Goal: Information Seeking & Learning: Compare options

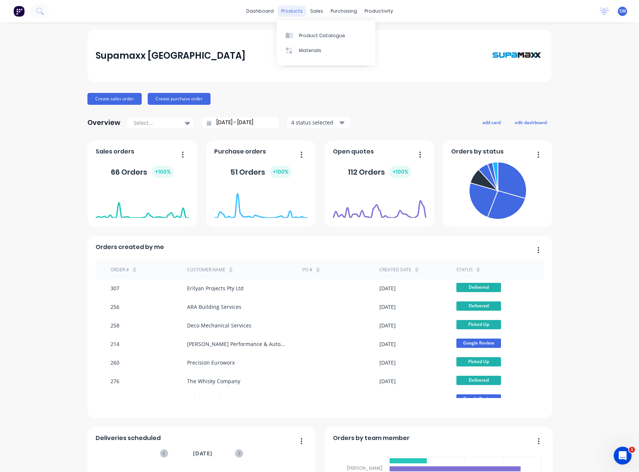
click at [296, 14] on div "products" at bounding box center [291, 11] width 29 height 11
click at [304, 32] on link "Product Catalogue" at bounding box center [326, 35] width 99 height 15
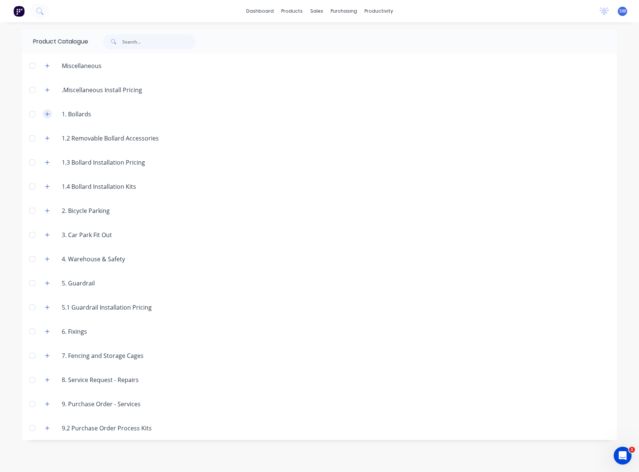
click at [46, 113] on icon "button" at bounding box center [47, 114] width 4 height 5
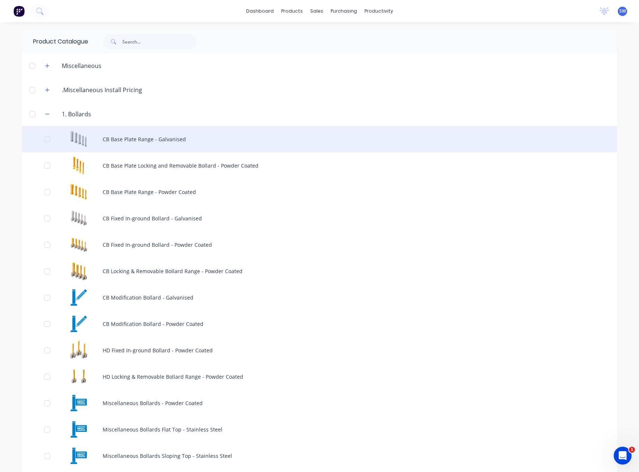
click at [138, 143] on div "CB Base Plate Range - Galvanised" at bounding box center [319, 139] width 595 height 26
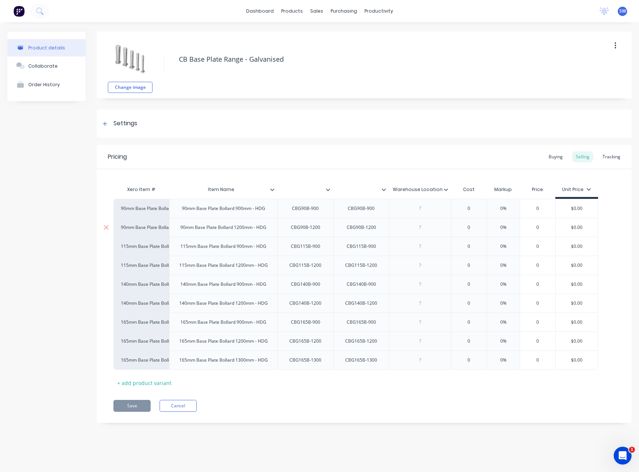
type textarea "x"
click at [257, 13] on link "dashboard" at bounding box center [259, 11] width 35 height 11
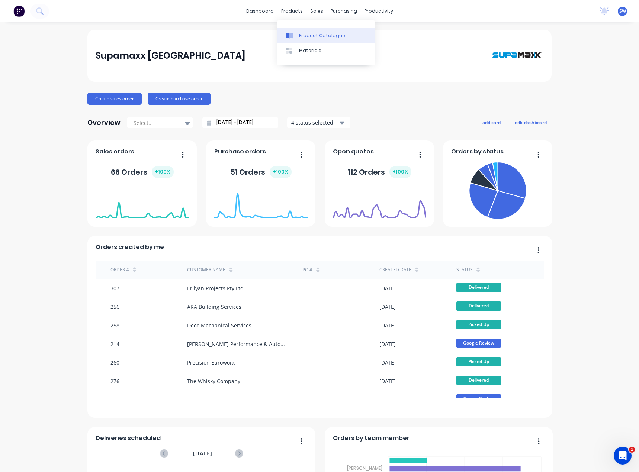
click at [303, 34] on div "Product Catalogue" at bounding box center [322, 35] width 46 height 7
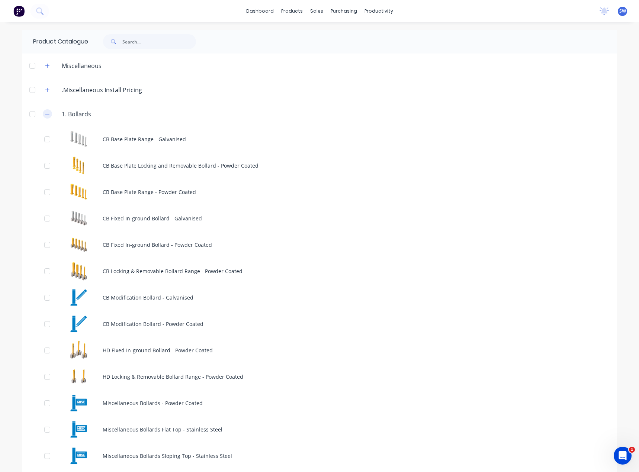
click at [45, 112] on icon "button" at bounding box center [47, 114] width 4 height 5
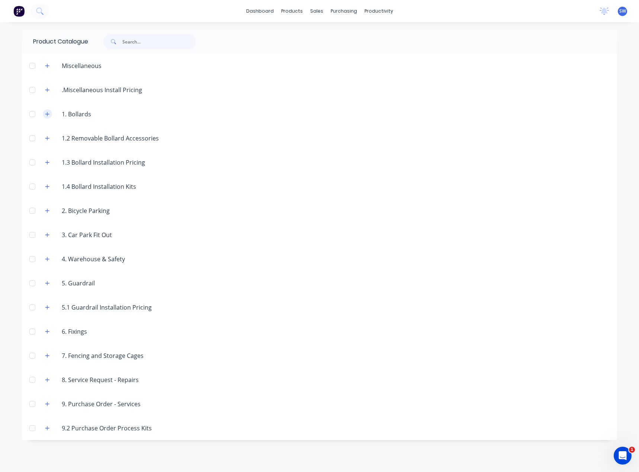
click at [48, 114] on icon "button" at bounding box center [47, 114] width 4 height 4
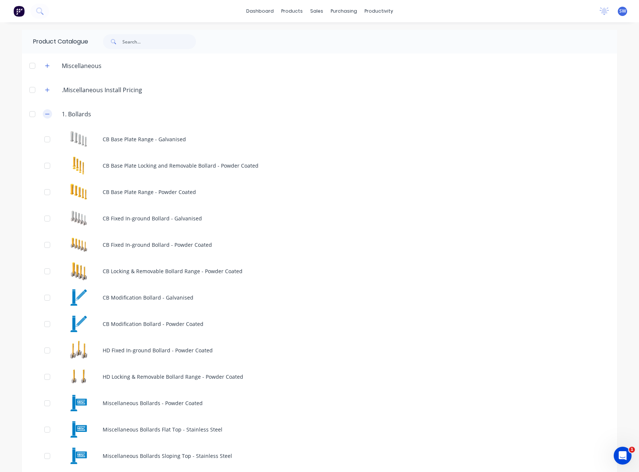
click at [43, 111] on button "button" at bounding box center [47, 113] width 9 height 9
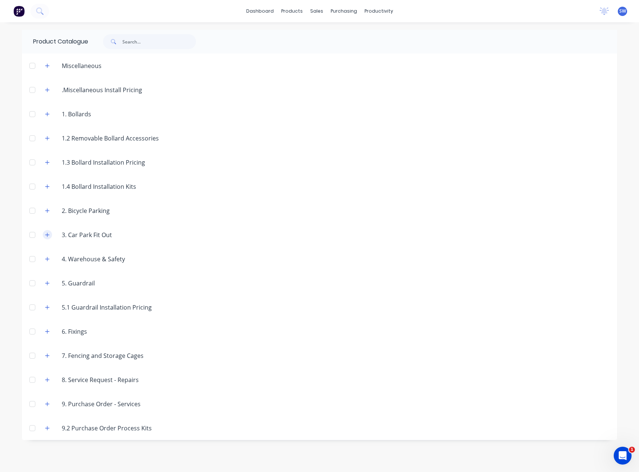
click at [48, 231] on button "button" at bounding box center [47, 234] width 9 height 9
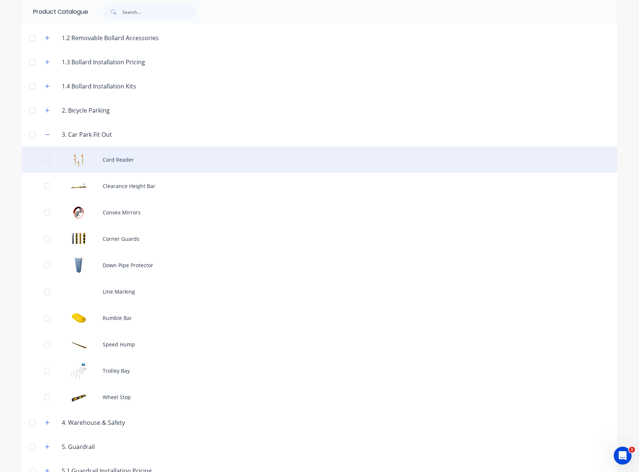
scroll to position [112, 0]
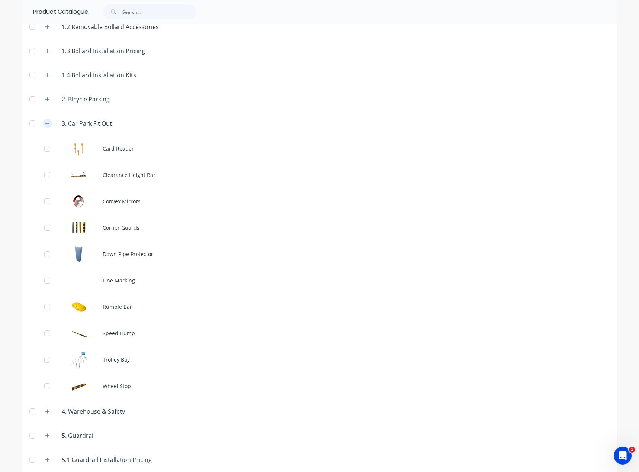
click at [46, 126] on button "button" at bounding box center [47, 123] width 9 height 9
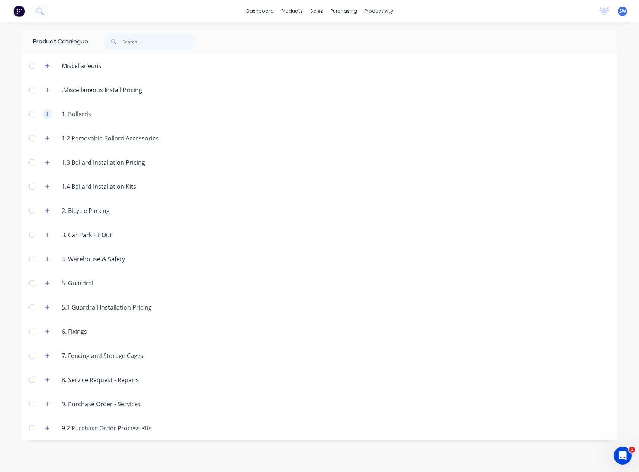
click at [50, 113] on button "button" at bounding box center [47, 113] width 9 height 9
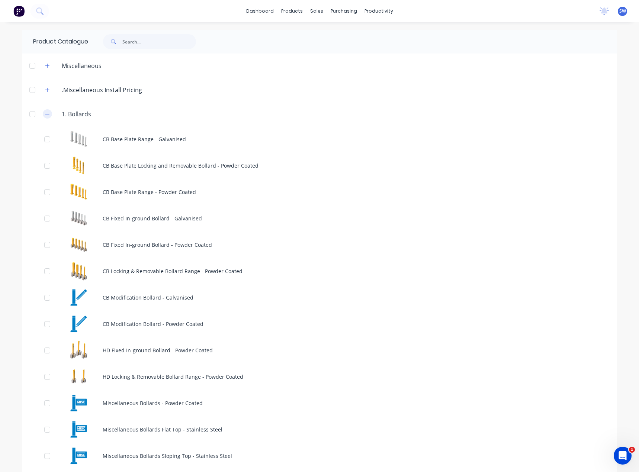
click at [43, 113] on button "button" at bounding box center [47, 113] width 9 height 9
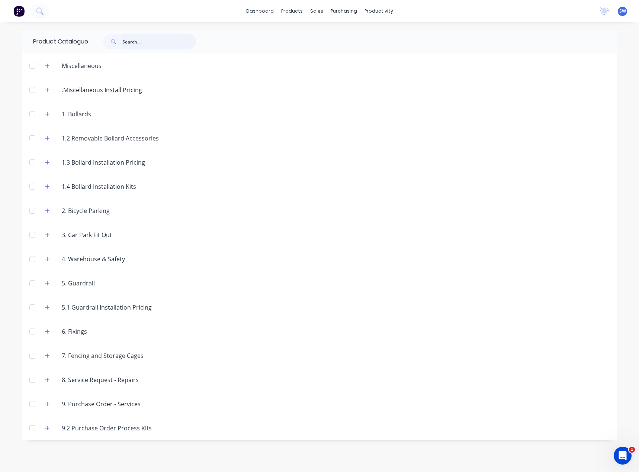
click at [126, 43] on input "text" at bounding box center [159, 41] width 74 height 15
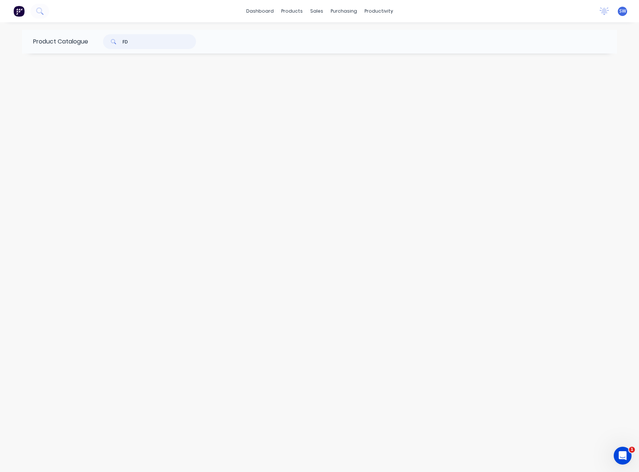
type input "F"
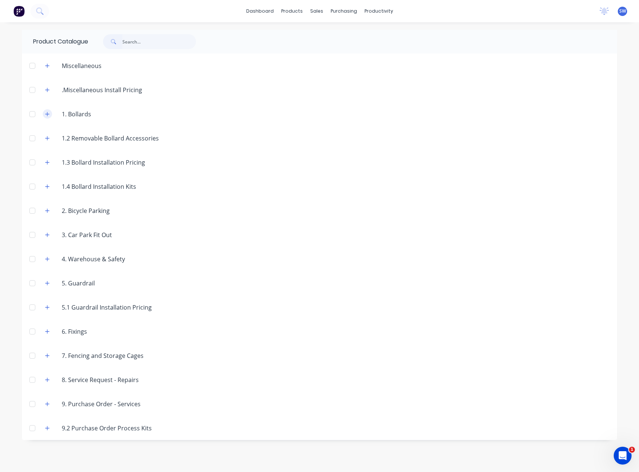
click at [47, 111] on button "button" at bounding box center [47, 113] width 9 height 9
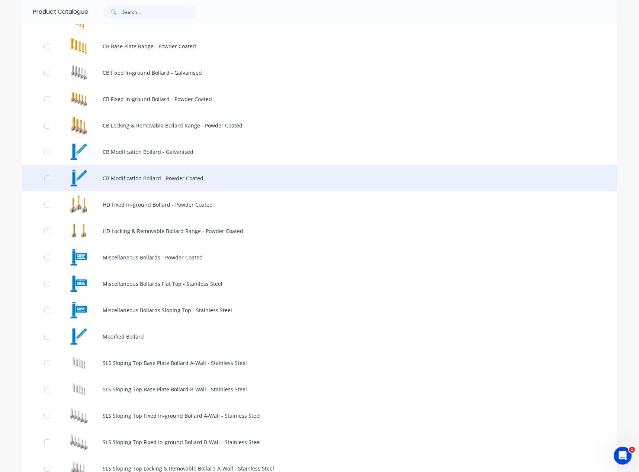
scroll to position [149, 0]
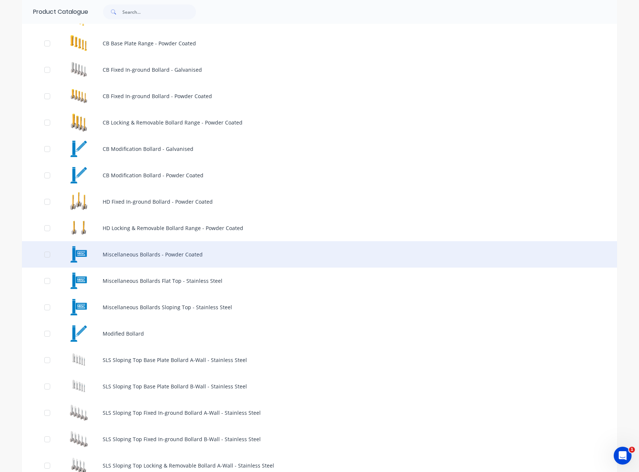
click at [249, 254] on div "Miscellaneous Bollards - Powder Coated" at bounding box center [319, 254] width 595 height 26
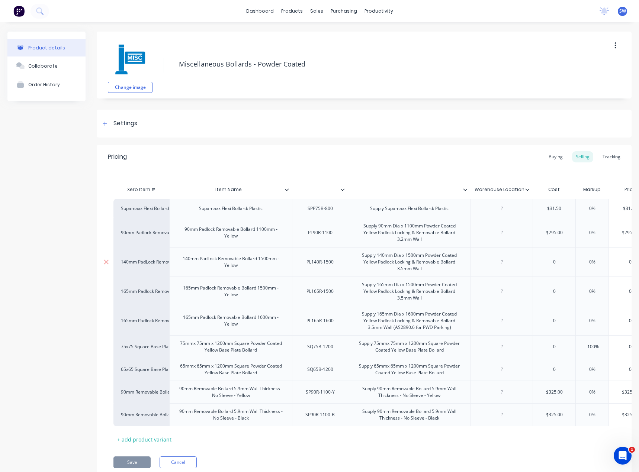
scroll to position [33, 0]
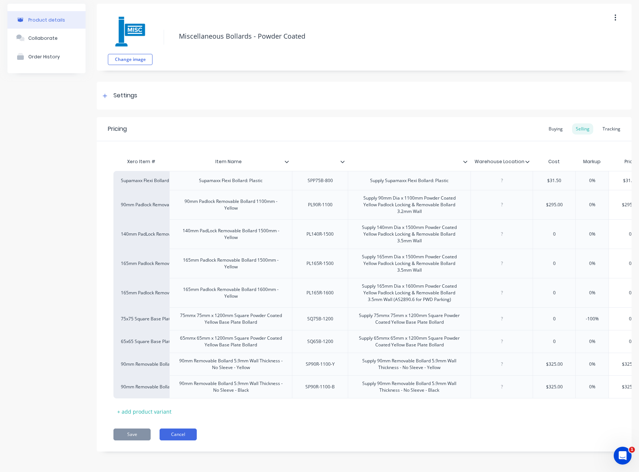
click at [186, 433] on button "Cancel" at bounding box center [177, 435] width 37 height 12
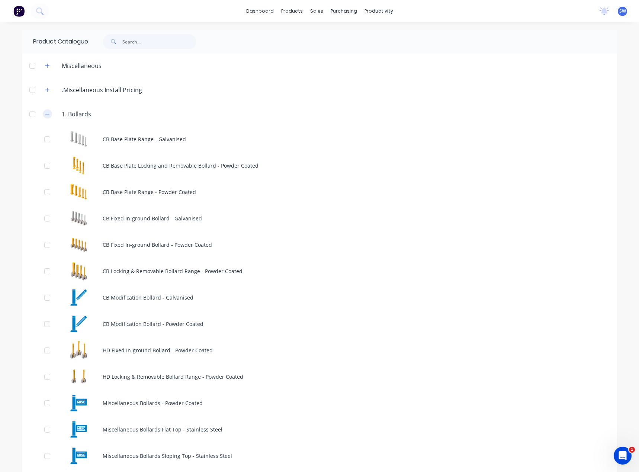
click at [46, 112] on icon "button" at bounding box center [47, 114] width 4 height 5
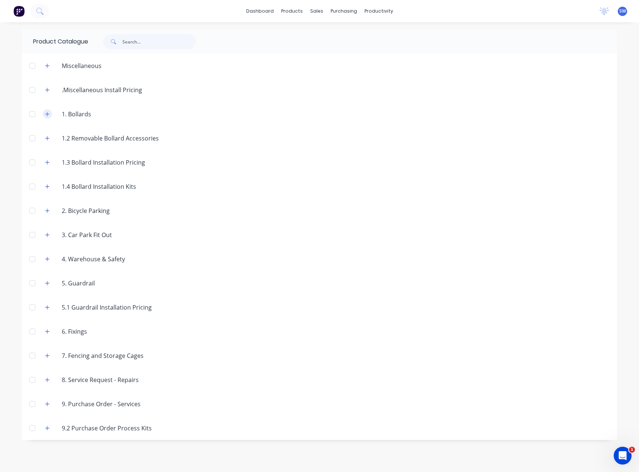
click at [45, 113] on icon "button" at bounding box center [47, 114] width 4 height 5
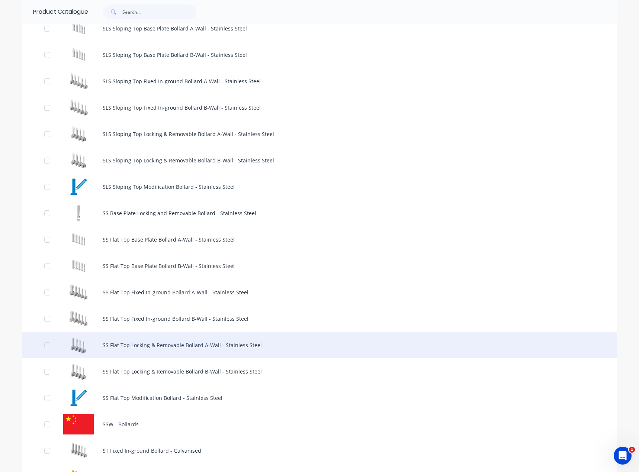
scroll to position [483, 0]
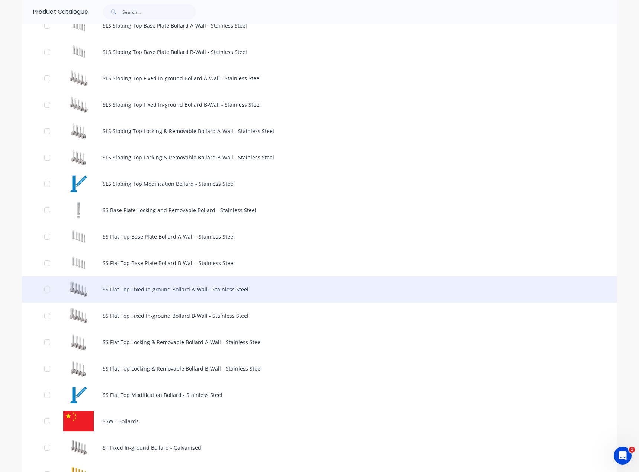
click at [185, 301] on div "SS Flat Top Fixed In-ground Bollard A-Wall - Stainless Steel" at bounding box center [319, 289] width 595 height 26
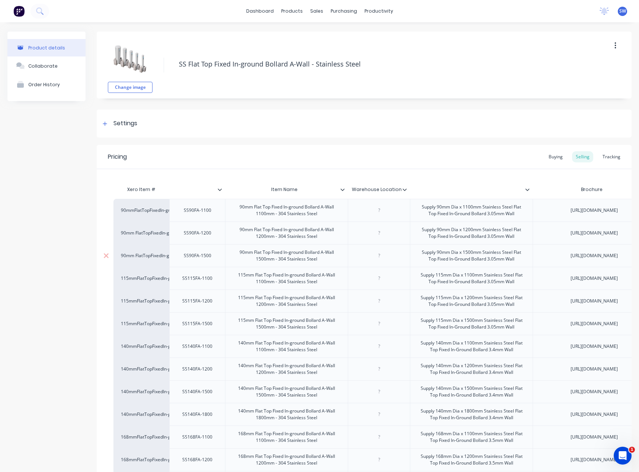
type textarea "x"
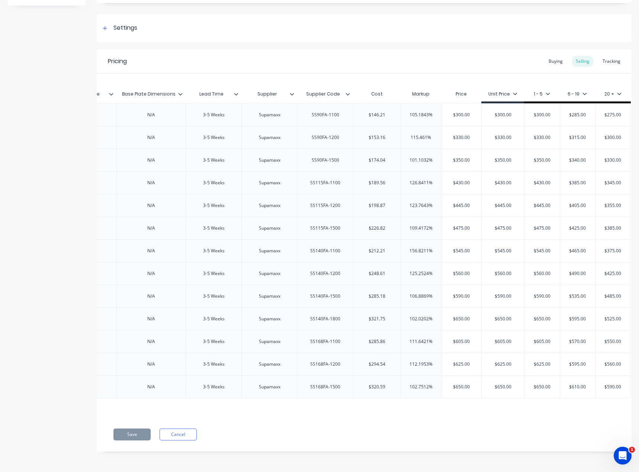
scroll to position [0, 1443]
click at [505, 163] on div "$350.00" at bounding box center [502, 160] width 42 height 19
type input "$350.00"
click at [319, 155] on div "SS90FA-1500" at bounding box center [325, 160] width 39 height 10
click at [513, 157] on input "$350.00" at bounding box center [502, 160] width 42 height 7
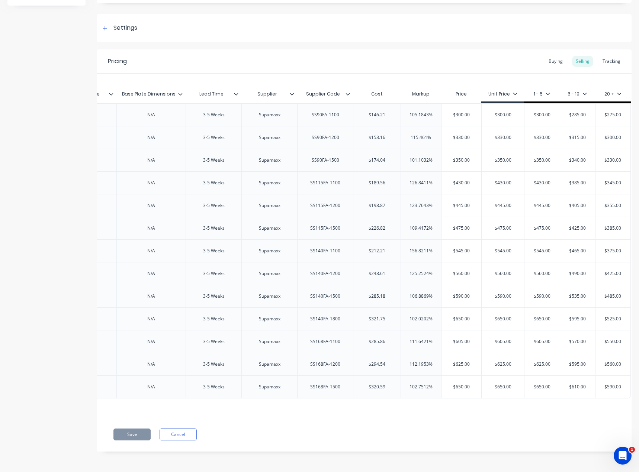
type textarea "x"
type input "$445.00"
click at [510, 209] on input "$445.00" at bounding box center [502, 205] width 42 height 7
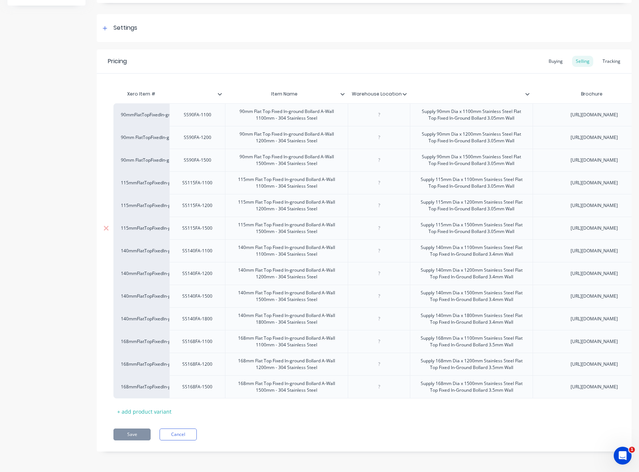
scroll to position [362, 0]
click at [176, 436] on button "Cancel" at bounding box center [177, 435] width 37 height 12
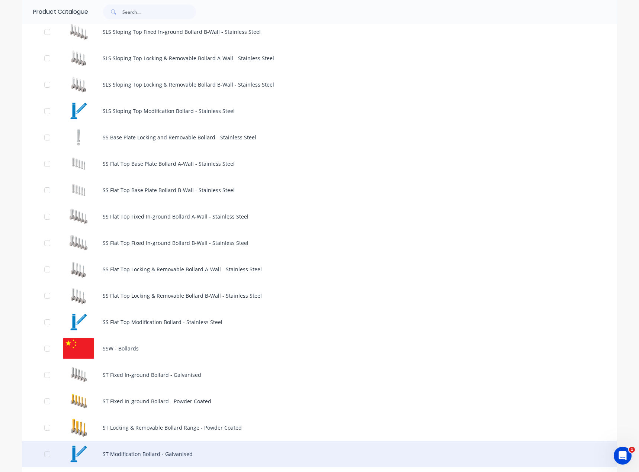
scroll to position [520, 0]
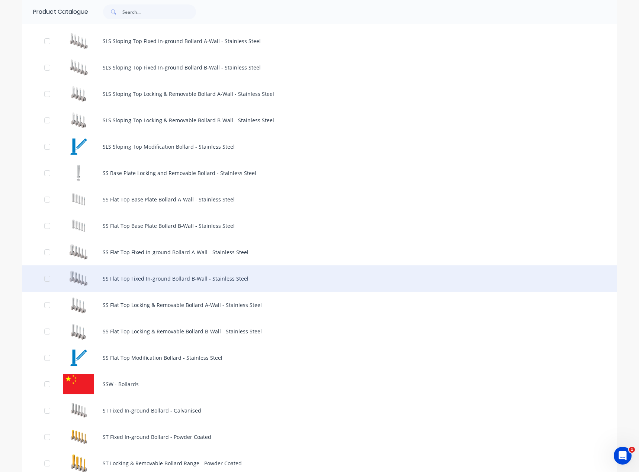
click at [208, 281] on div "SS Flat Top Fixed In-ground Bollard B-Wall - Stainless Steel" at bounding box center [319, 278] width 595 height 26
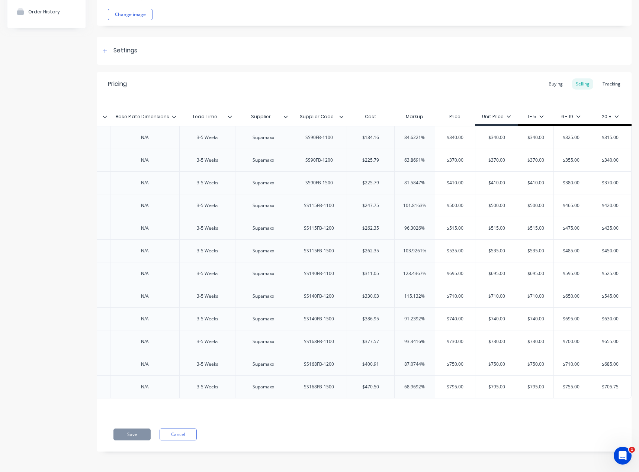
scroll to position [0, 1450]
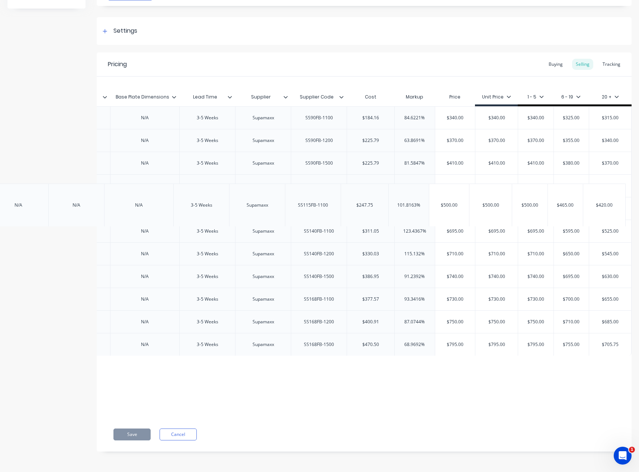
click at [494, 213] on div "Xero Item # Item Name Warehouse Location Brochure Weight Boxed Weight Boxed Len…" at bounding box center [364, 247] width 535 height 341
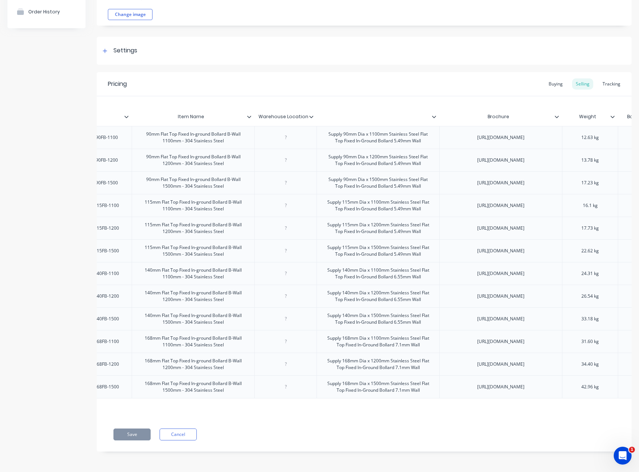
scroll to position [0, 112]
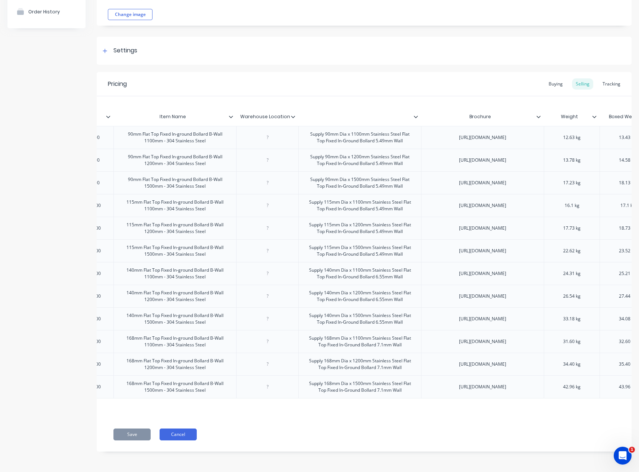
click at [180, 438] on button "Cancel" at bounding box center [177, 435] width 37 height 12
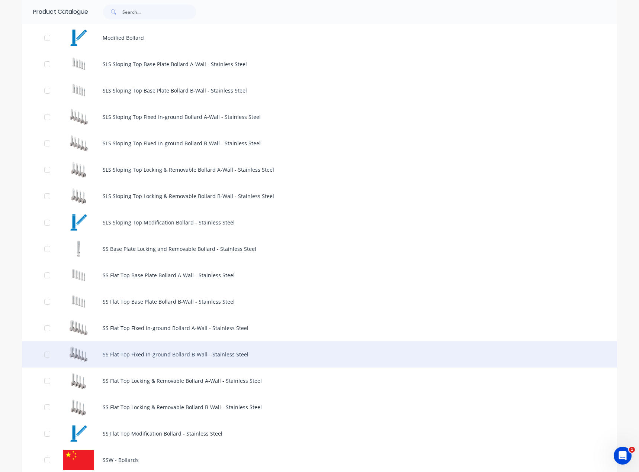
scroll to position [446, 0]
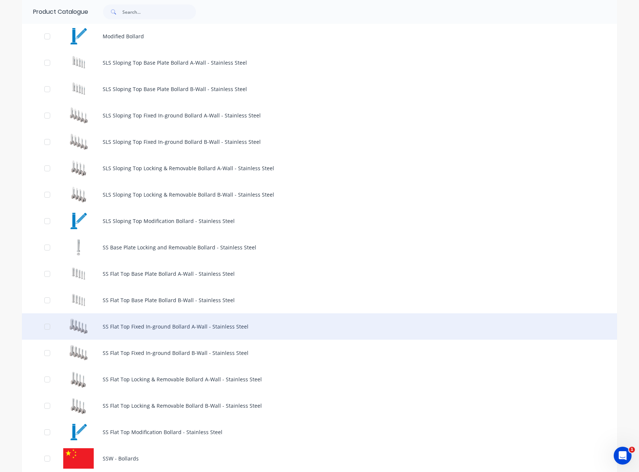
click at [233, 323] on div "SS Flat Top Fixed In-ground Bollard A-Wall - Stainless Steel" at bounding box center [319, 326] width 595 height 26
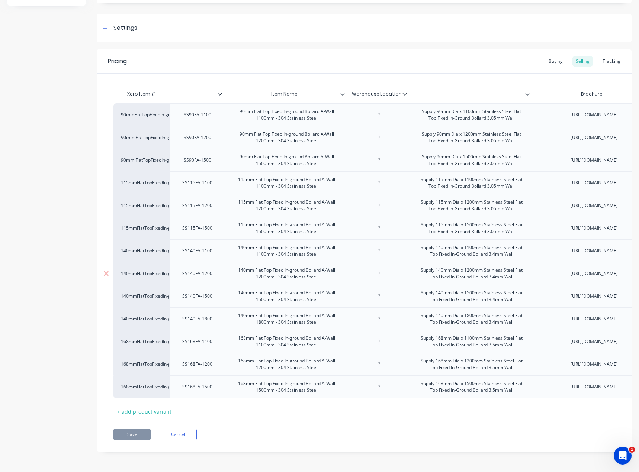
scroll to position [362, 0]
click at [172, 424] on div "Pricing Buying Selling Tracking Xero Item # Item Name Warehouse Location Brochu…" at bounding box center [364, 250] width 535 height 402
click at [172, 431] on button "Cancel" at bounding box center [177, 435] width 37 height 12
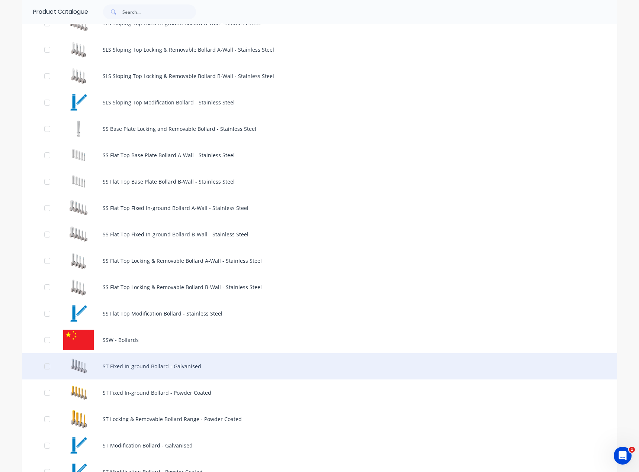
scroll to position [558, 0]
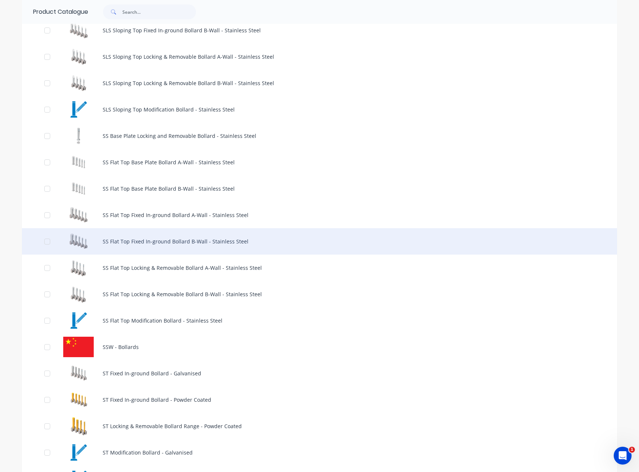
click at [228, 238] on div "SS Flat Top Fixed In-ground Bollard B-Wall - Stainless Steel" at bounding box center [319, 241] width 595 height 26
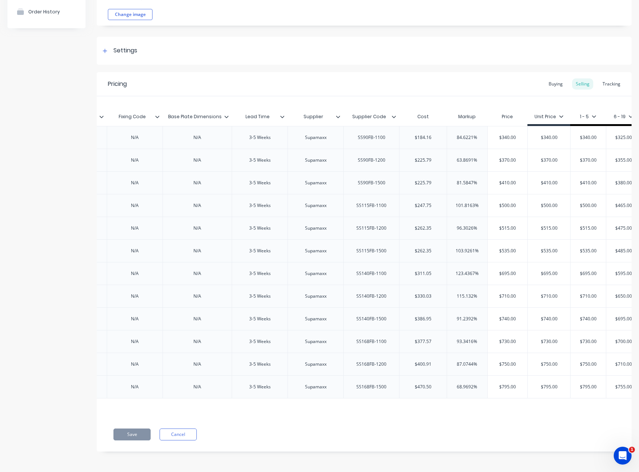
scroll to position [0, 1450]
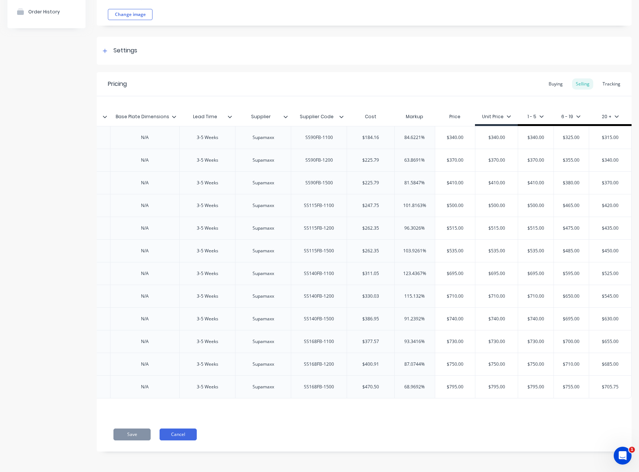
click at [171, 441] on button "Cancel" at bounding box center [177, 435] width 37 height 12
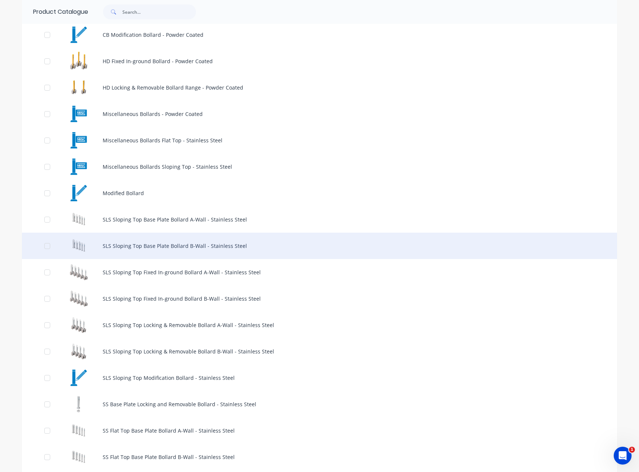
scroll to position [297, 0]
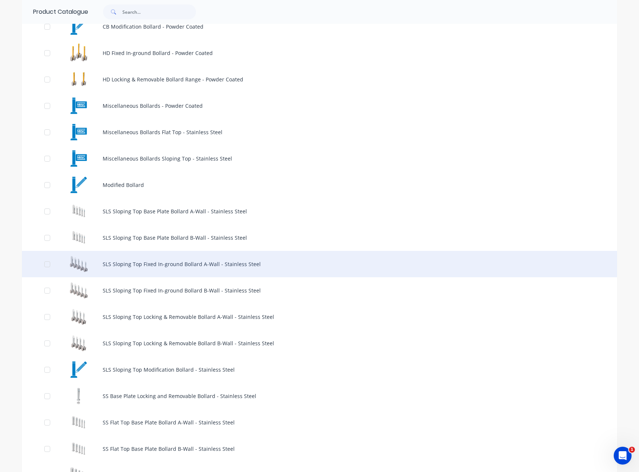
click at [239, 262] on div "SLS Sloping Top Fixed In-ground Bollard A-Wall - Stainless Steel" at bounding box center [319, 264] width 595 height 26
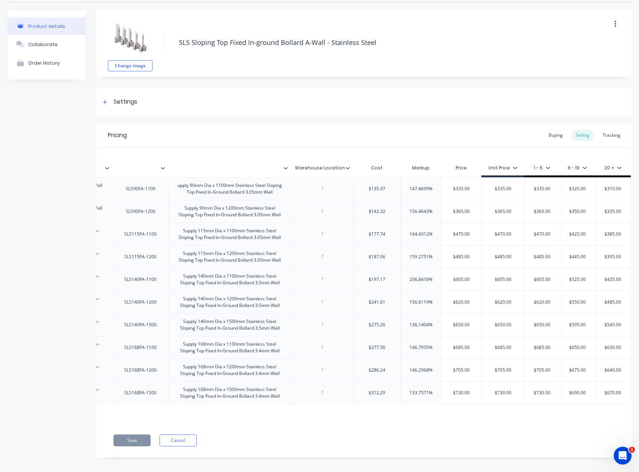
scroll to position [33, 0]
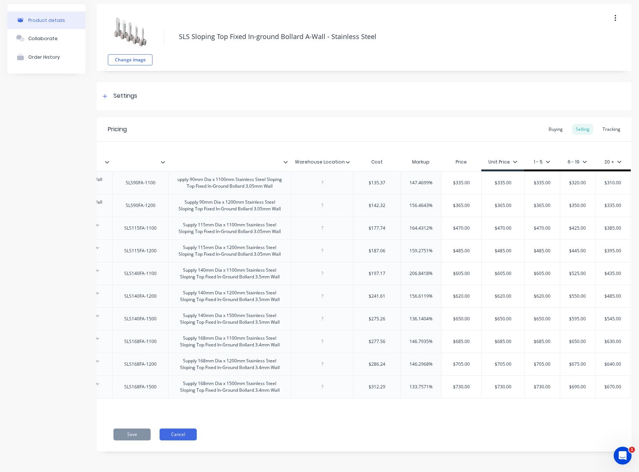
click at [176, 433] on button "Cancel" at bounding box center [177, 435] width 37 height 12
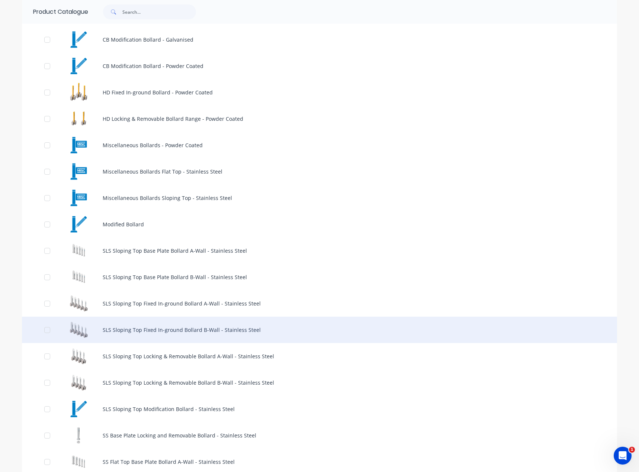
scroll to position [260, 0]
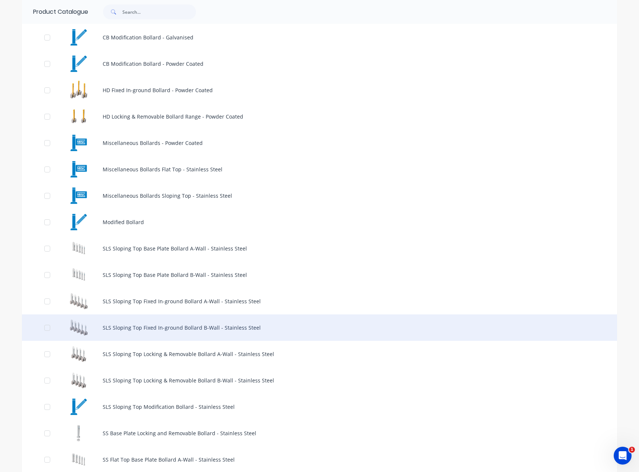
click at [238, 333] on div "SLS Sloping Top Fixed In-ground Bollard B-Wall - Stainless Steel" at bounding box center [319, 327] width 595 height 26
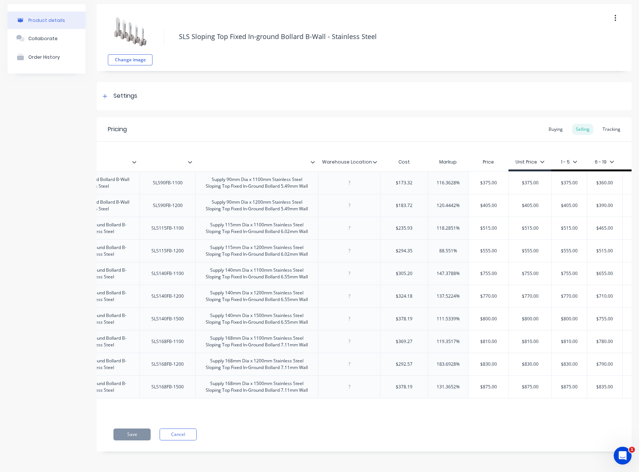
scroll to position [0, 191]
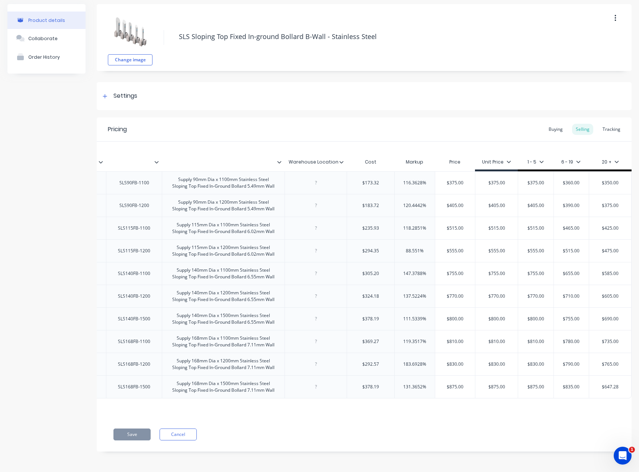
drag, startPoint x: 233, startPoint y: 134, endPoint x: 234, endPoint y: 140, distance: 6.1
click at [233, 134] on div "Pricing Buying Selling Tracking" at bounding box center [364, 129] width 535 height 24
click at [180, 429] on button "Cancel" at bounding box center [177, 435] width 37 height 12
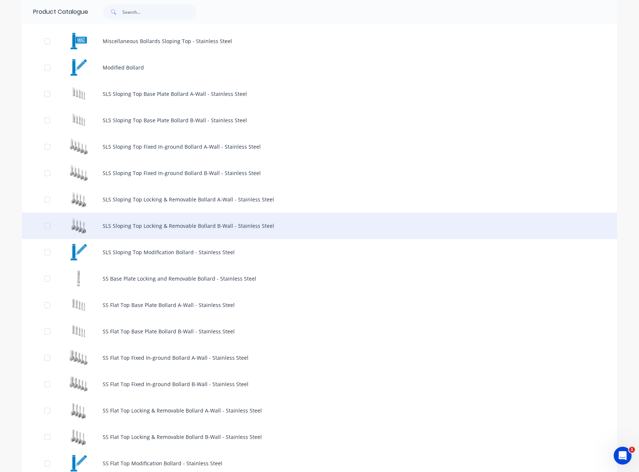
scroll to position [446, 0]
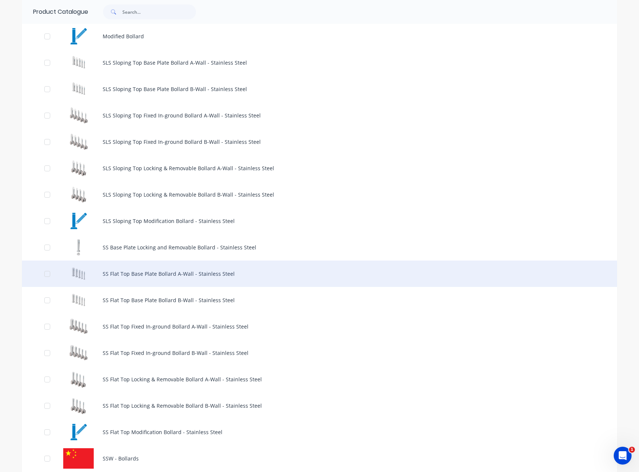
click at [201, 278] on div "SS Flat Top Base Plate Bollard A-Wall - Stainless Steel" at bounding box center [319, 274] width 595 height 26
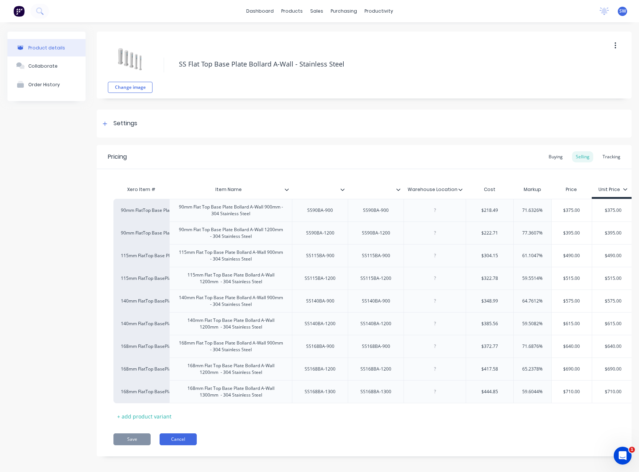
click at [171, 444] on button "Cancel" at bounding box center [177, 439] width 37 height 12
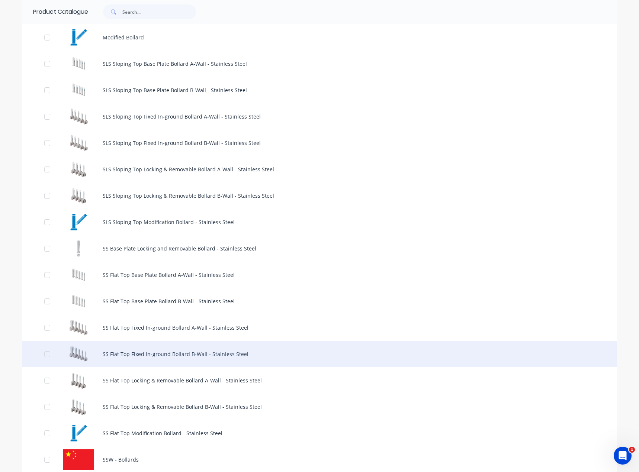
scroll to position [446, 0]
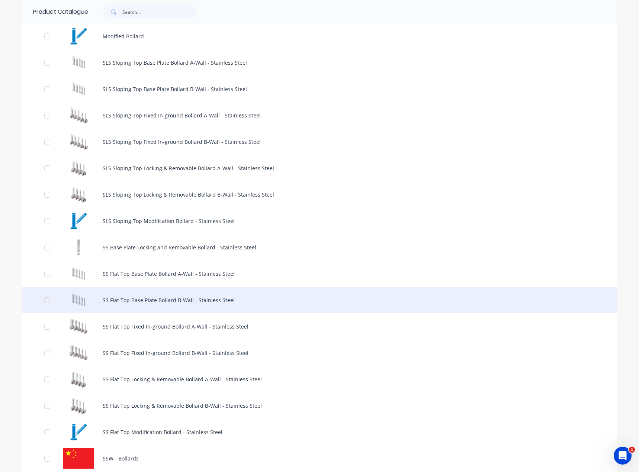
click at [213, 306] on div "SS Flat Top Base Plate Bollard B-Wall - Stainless Steel" at bounding box center [319, 300] width 595 height 26
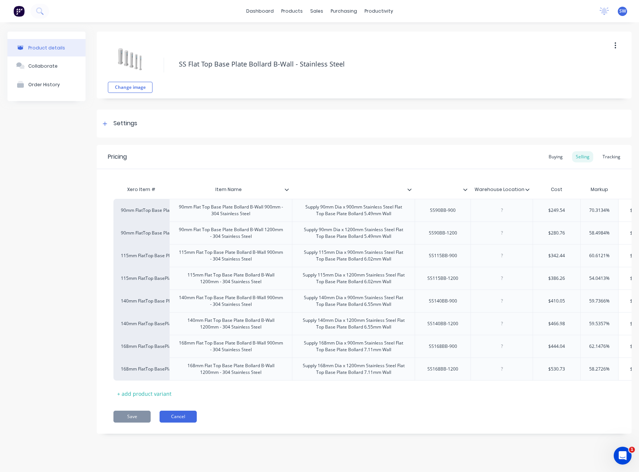
click at [172, 423] on button "Cancel" at bounding box center [177, 417] width 37 height 12
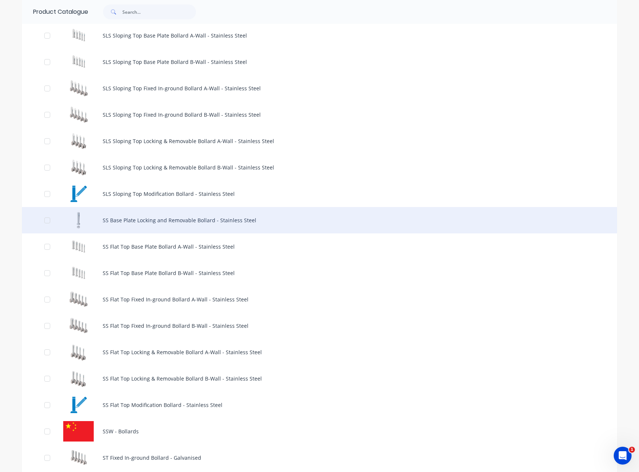
scroll to position [483, 0]
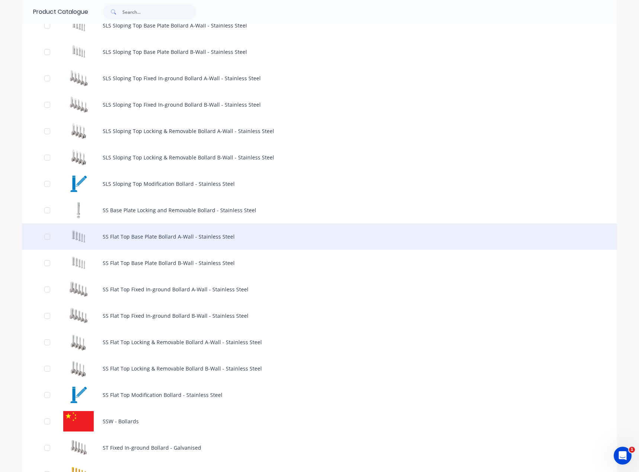
click at [174, 235] on div "SS Flat Top Base Plate Bollard A-Wall - Stainless Steel" at bounding box center [319, 236] width 595 height 26
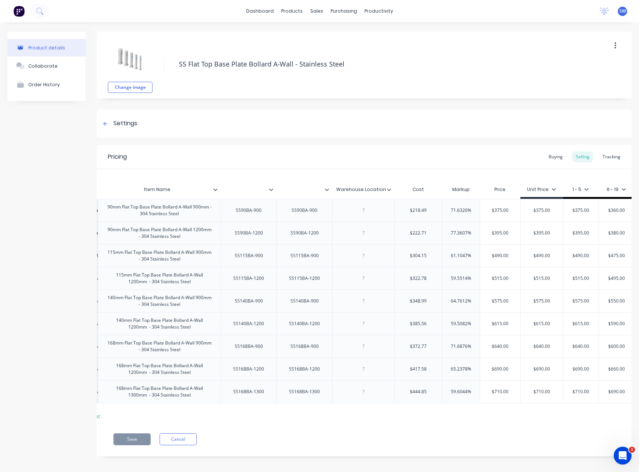
scroll to position [0, 74]
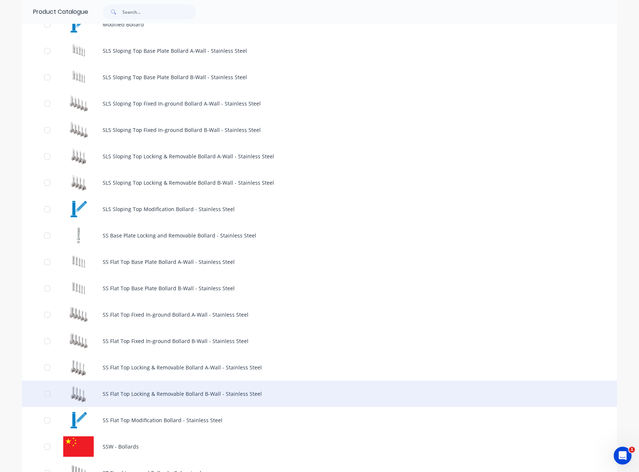
scroll to position [483, 0]
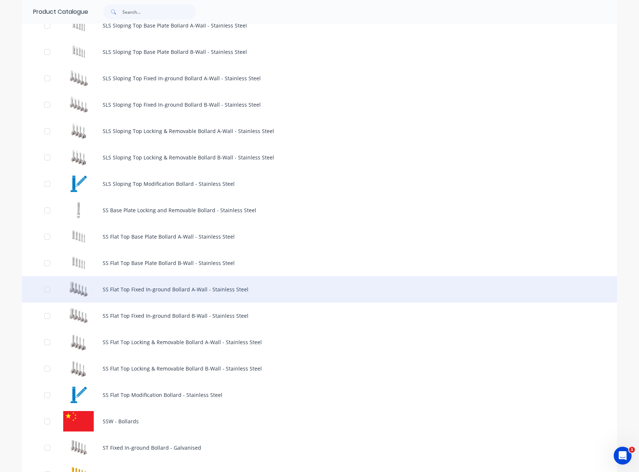
click at [224, 289] on div "SS Flat Top Fixed In-ground Bollard A-Wall - Stainless Steel" at bounding box center [319, 289] width 595 height 26
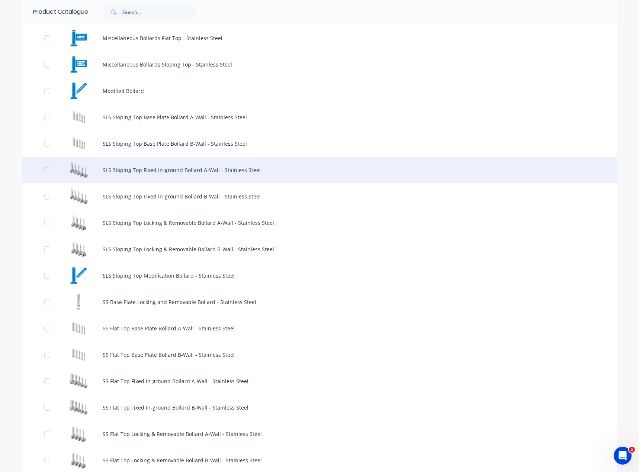
scroll to position [483, 0]
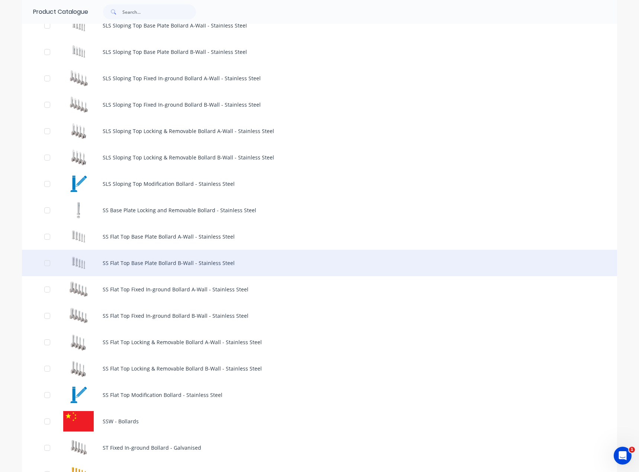
click at [236, 262] on div "SS Flat Top Base Plate Bollard B-Wall - Stainless Steel" at bounding box center [319, 263] width 595 height 26
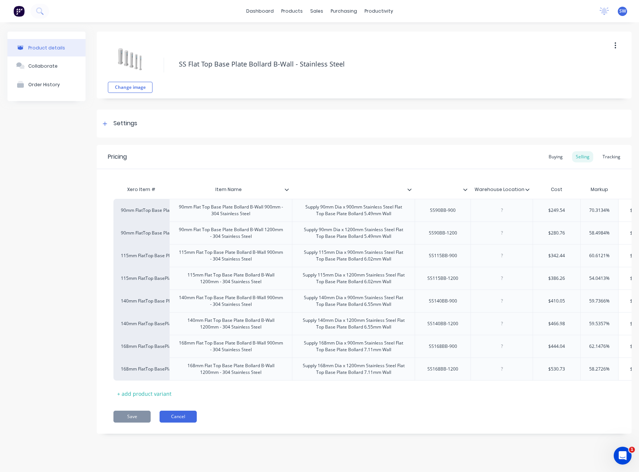
click at [170, 423] on button "Cancel" at bounding box center [177, 417] width 37 height 12
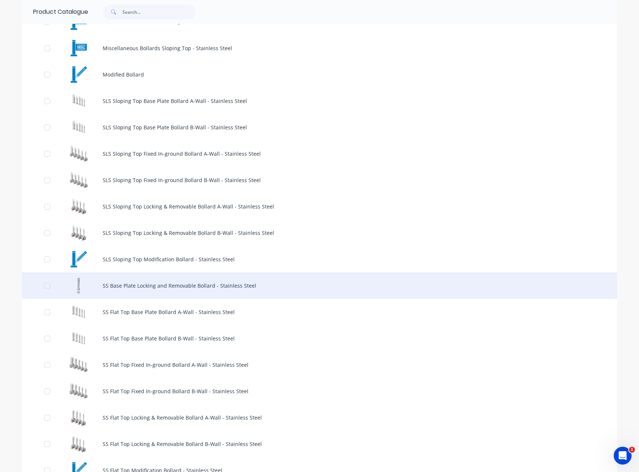
scroll to position [446, 0]
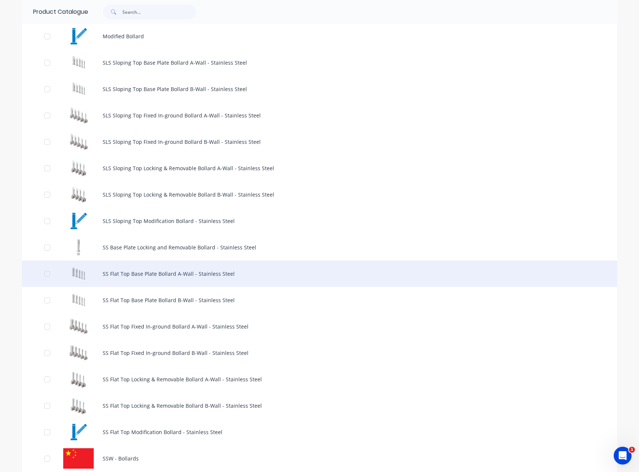
click at [229, 273] on div "SS Flat Top Base Plate Bollard A-Wall - Stainless Steel" at bounding box center [319, 274] width 595 height 26
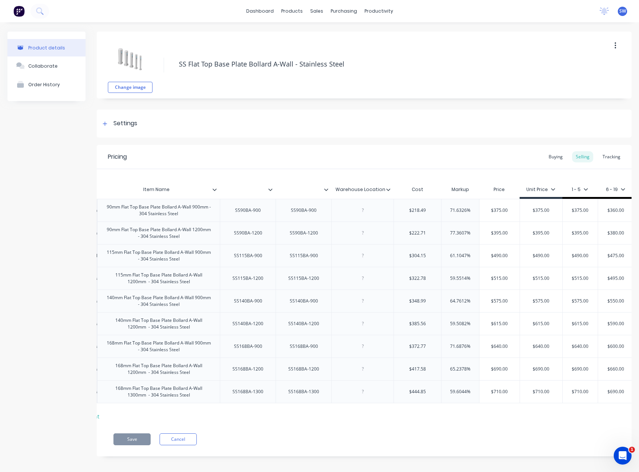
scroll to position [0, 85]
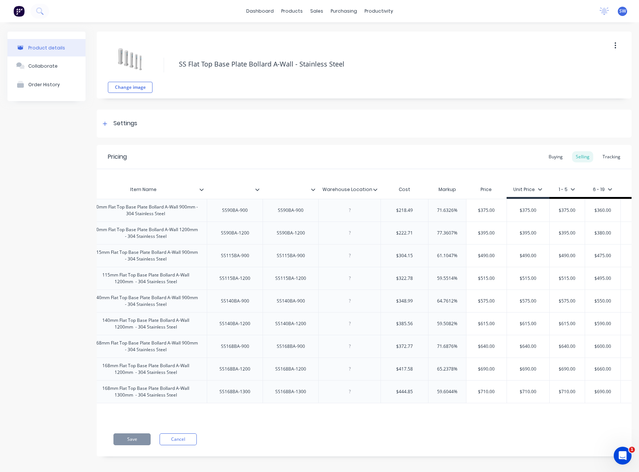
click at [383, 161] on div "Pricing Buying Selling Tracking" at bounding box center [364, 157] width 535 height 24
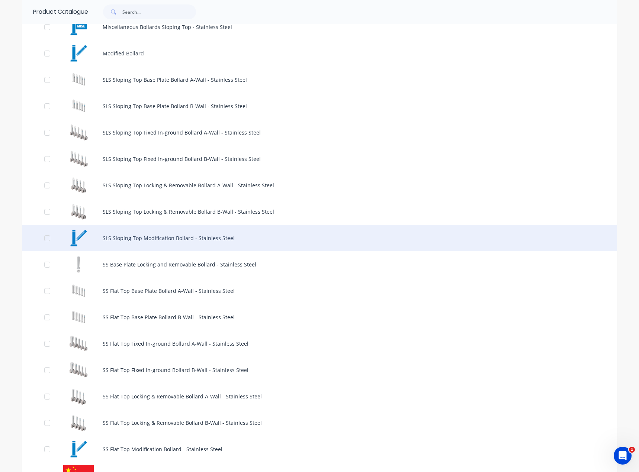
scroll to position [446, 0]
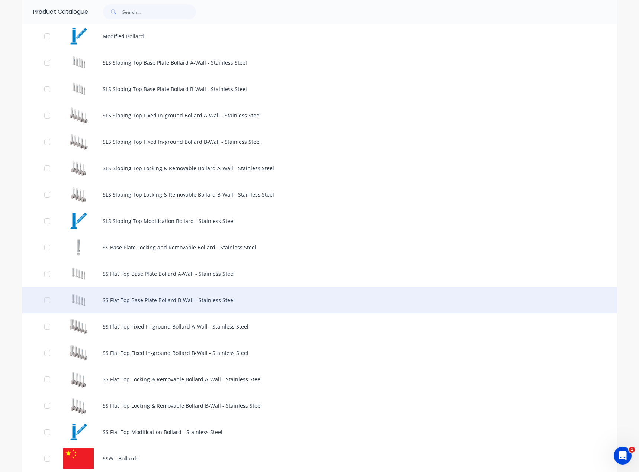
click at [198, 300] on div "SS Flat Top Base Plate Bollard B-Wall - Stainless Steel" at bounding box center [319, 300] width 595 height 26
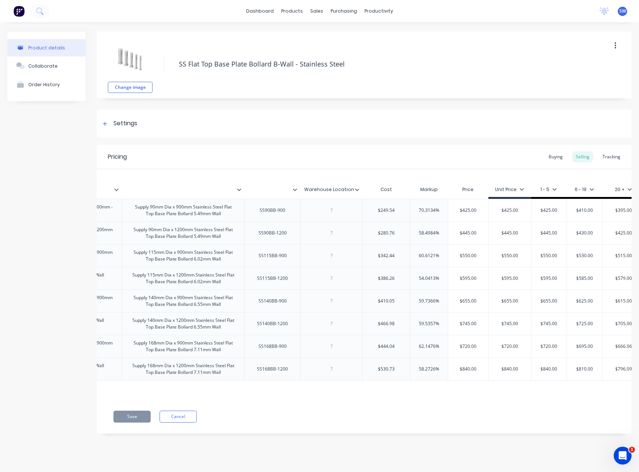
scroll to position [0, 184]
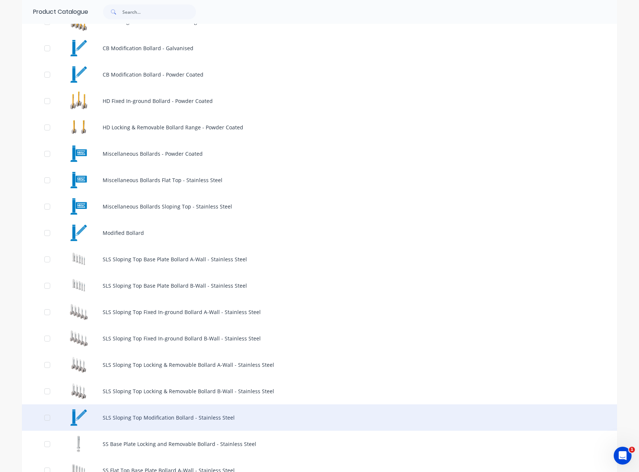
scroll to position [260, 0]
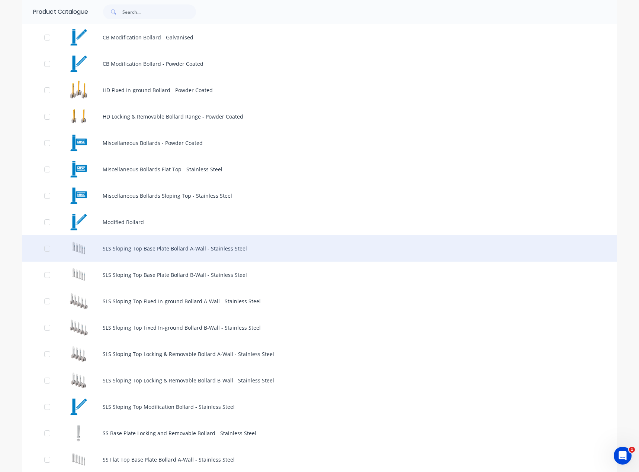
click at [186, 249] on div "SLS Sloping Top Base Plate Bollard A-Wall - Stainless Steel" at bounding box center [319, 248] width 595 height 26
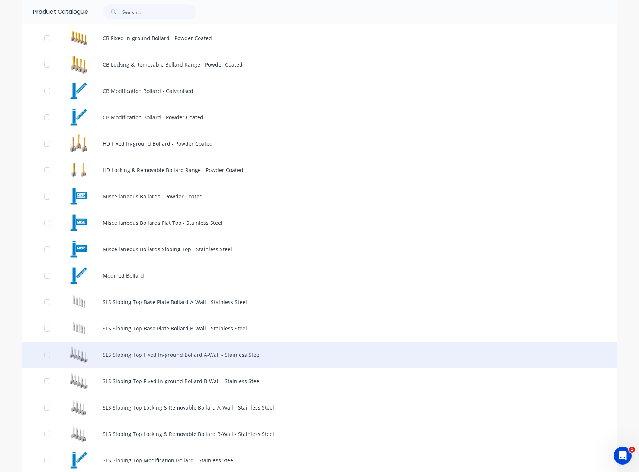
scroll to position [223, 0]
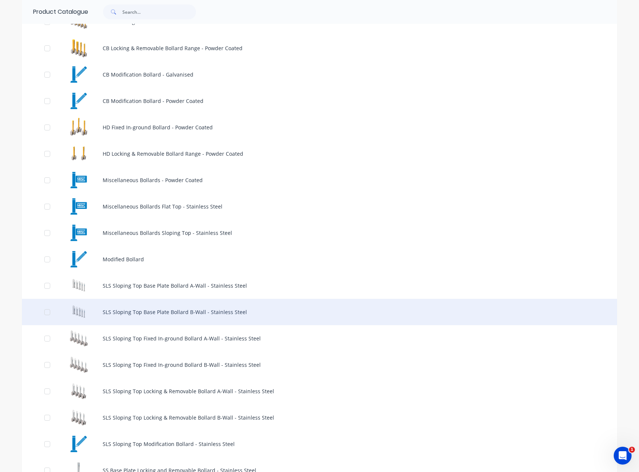
click at [144, 310] on div "SLS Sloping Top Base Plate Bollard B-Wall - Stainless Steel" at bounding box center [319, 312] width 595 height 26
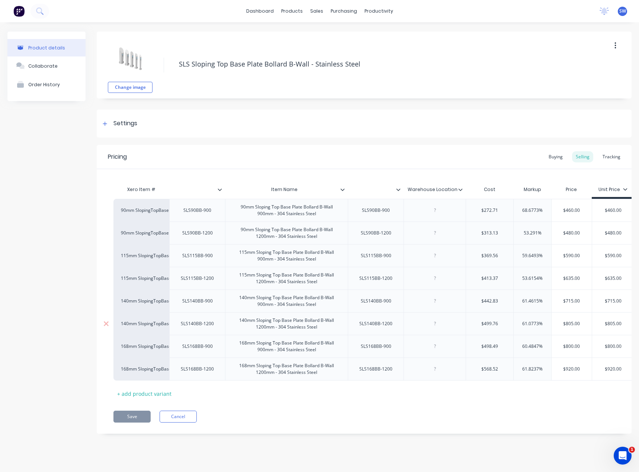
type textarea "x"
click at [580, 373] on div "$920.00" at bounding box center [571, 369] width 40 height 19
type input "$920.00"
